Goal: Task Accomplishment & Management: Use online tool/utility

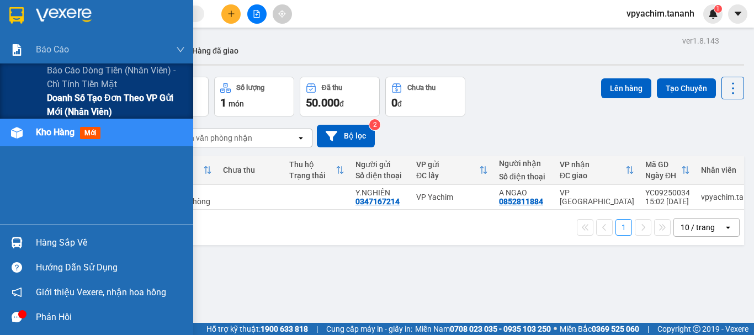
click at [85, 99] on span "Doanh số tạo đơn theo VP gửi mới (nhân viên)" at bounding box center [116, 105] width 138 height 28
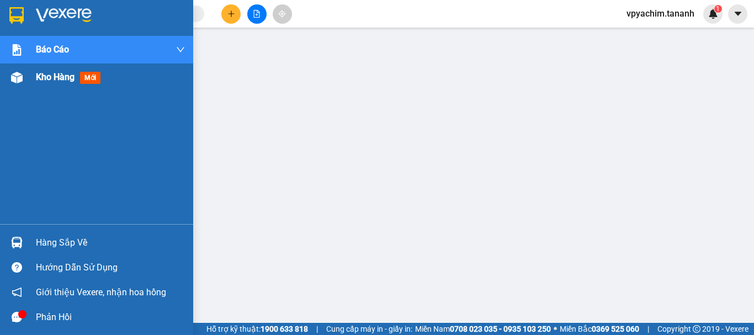
click at [17, 80] on img at bounding box center [17, 78] width 12 height 12
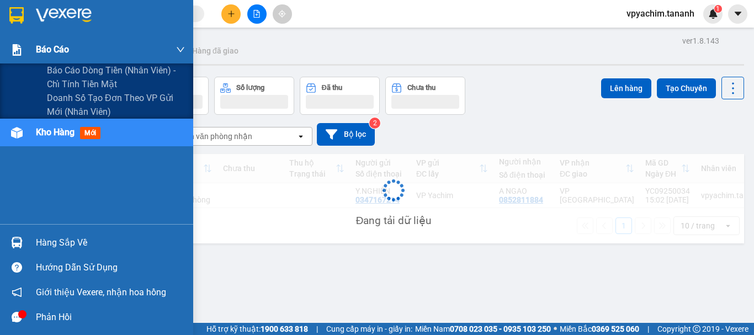
click at [25, 54] on div at bounding box center [16, 49] width 19 height 19
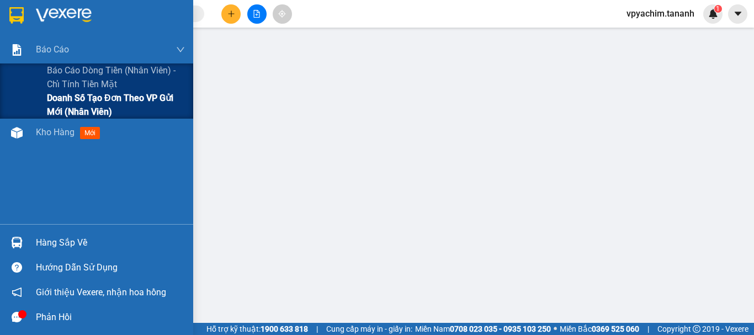
click at [88, 101] on span "Doanh số tạo đơn theo VP gửi mới (nhân viên)" at bounding box center [116, 105] width 138 height 28
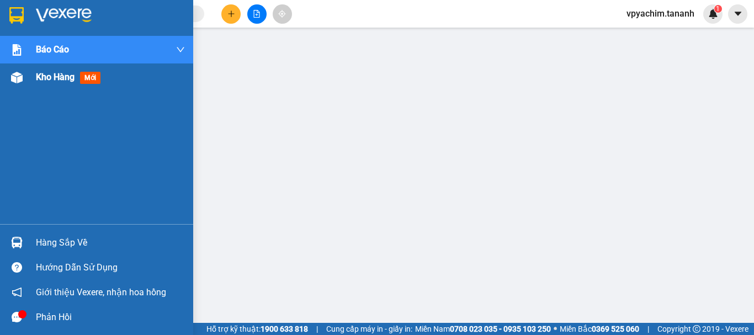
click at [36, 75] on span "Kho hàng" at bounding box center [55, 77] width 39 height 10
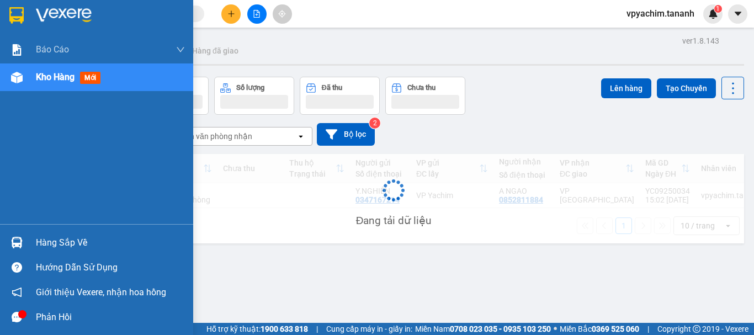
click at [65, 80] on span "Kho hàng" at bounding box center [55, 77] width 39 height 10
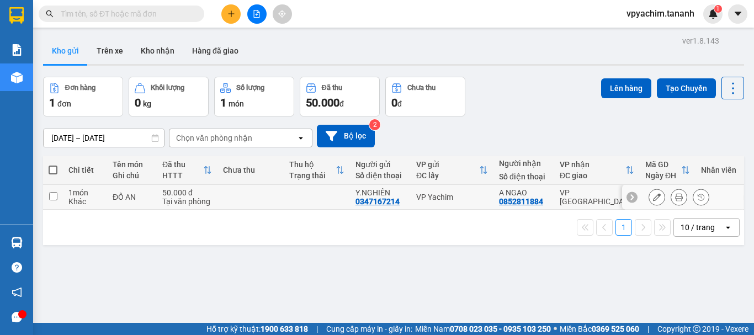
click at [52, 194] on input "checkbox" at bounding box center [53, 196] width 8 height 8
checkbox input "true"
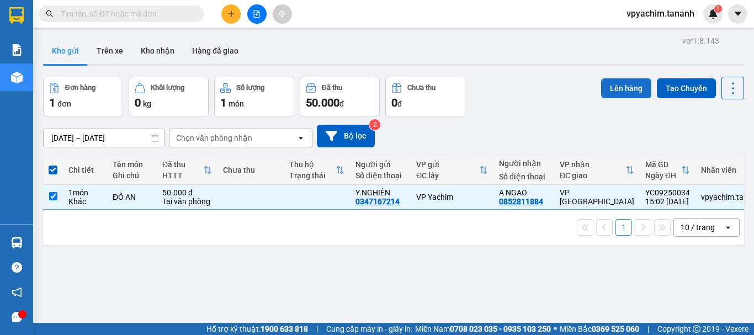
click at [609, 88] on button "Lên hàng" at bounding box center [626, 88] width 50 height 20
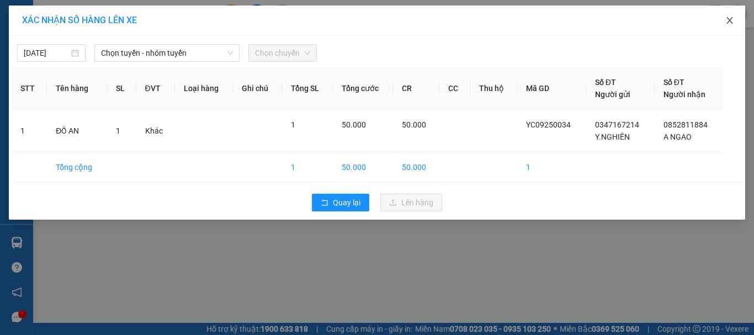
click at [727, 19] on icon "close" at bounding box center [729, 20] width 9 height 9
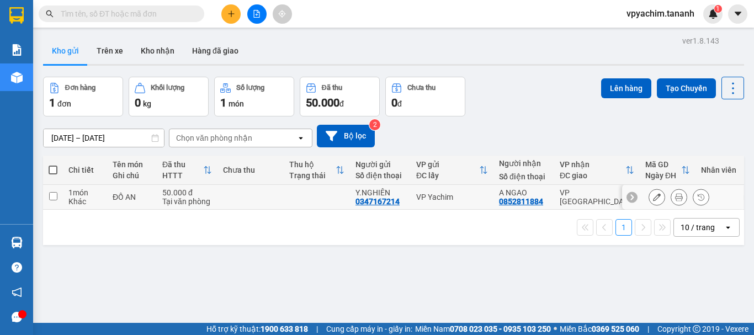
click at [50, 199] on input "checkbox" at bounding box center [53, 196] width 8 height 8
checkbox input "true"
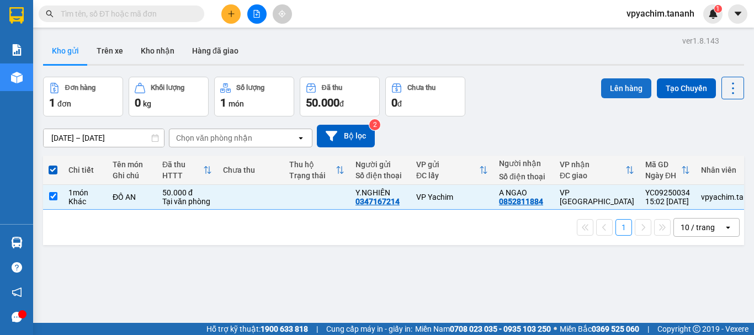
click at [608, 87] on button "Lên hàng" at bounding box center [626, 88] width 50 height 20
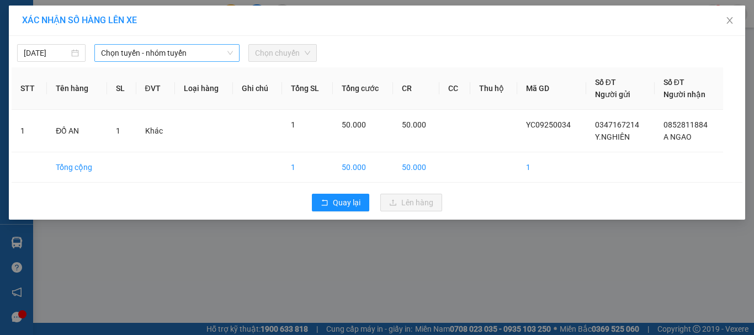
click at [190, 55] on span "Chọn tuyến - nhóm tuyến" at bounding box center [167, 53] width 132 height 17
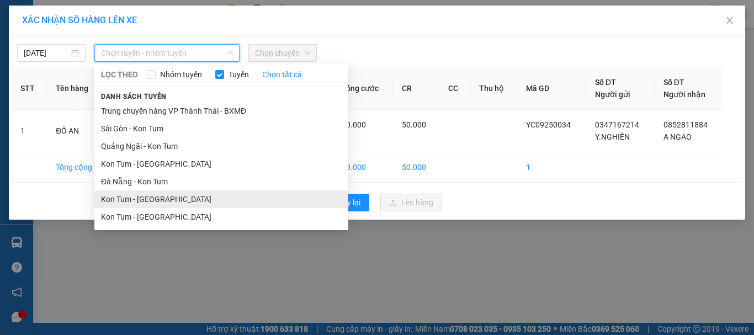
click at [159, 200] on li "Kon Tum - [GEOGRAPHIC_DATA]" at bounding box center [221, 199] width 254 height 18
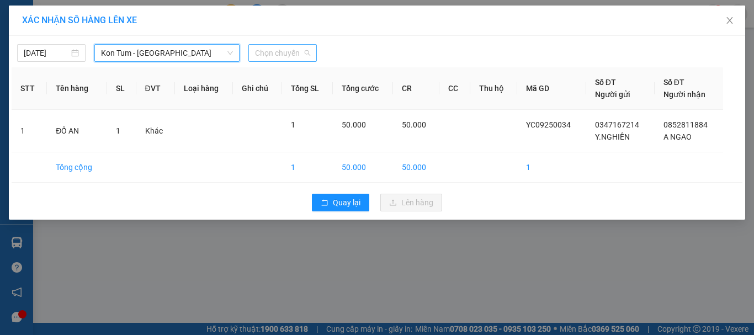
click at [289, 53] on span "Chọn chuyến" at bounding box center [282, 53] width 55 height 17
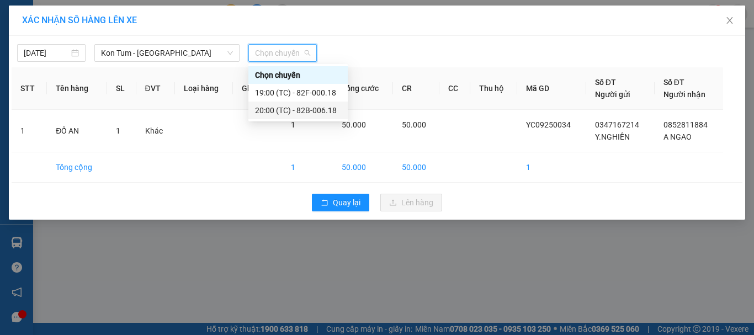
click at [306, 106] on div "20:00 (TC) - 82B-006.18" at bounding box center [298, 110] width 86 height 12
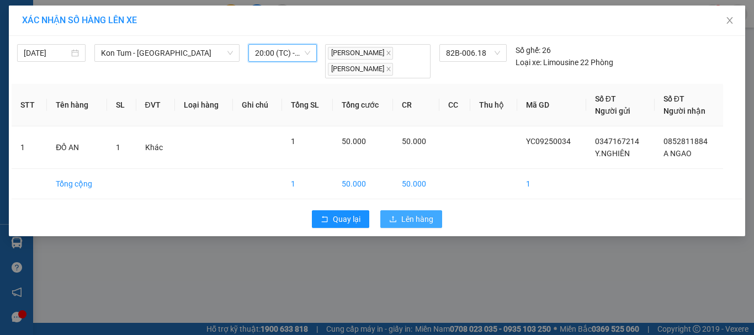
click at [402, 225] on button "Lên hàng" at bounding box center [411, 219] width 62 height 18
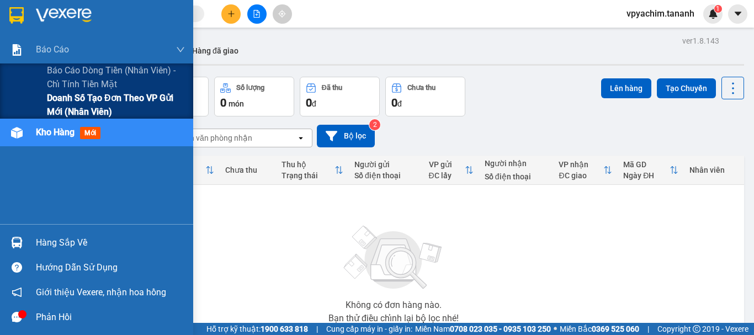
click at [68, 98] on span "Doanh số tạo đơn theo VP gửi mới (nhân viên)" at bounding box center [116, 105] width 138 height 28
